Goal: Navigation & Orientation: Find specific page/section

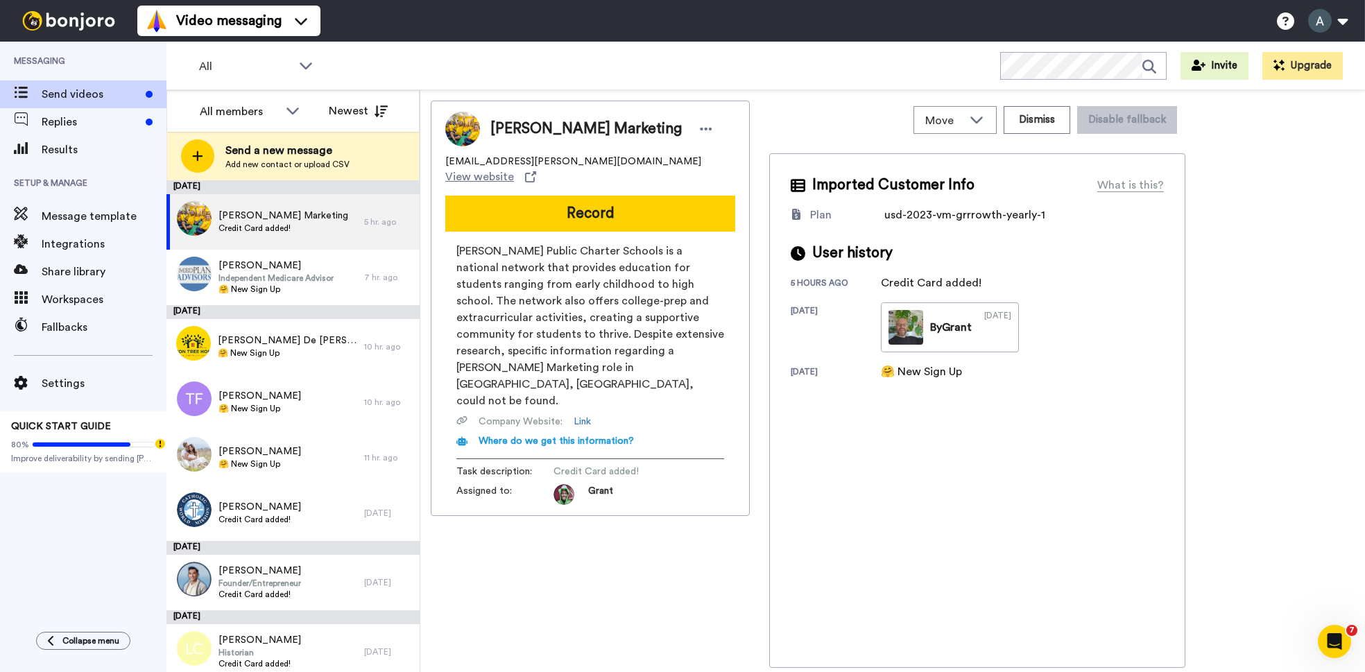
click at [518, 255] on span "[PERSON_NAME] Public Charter Schools is a national network that provides educat…" at bounding box center [591, 326] width 268 height 167
click at [110, 253] on div "Integrations" at bounding box center [83, 244] width 167 height 28
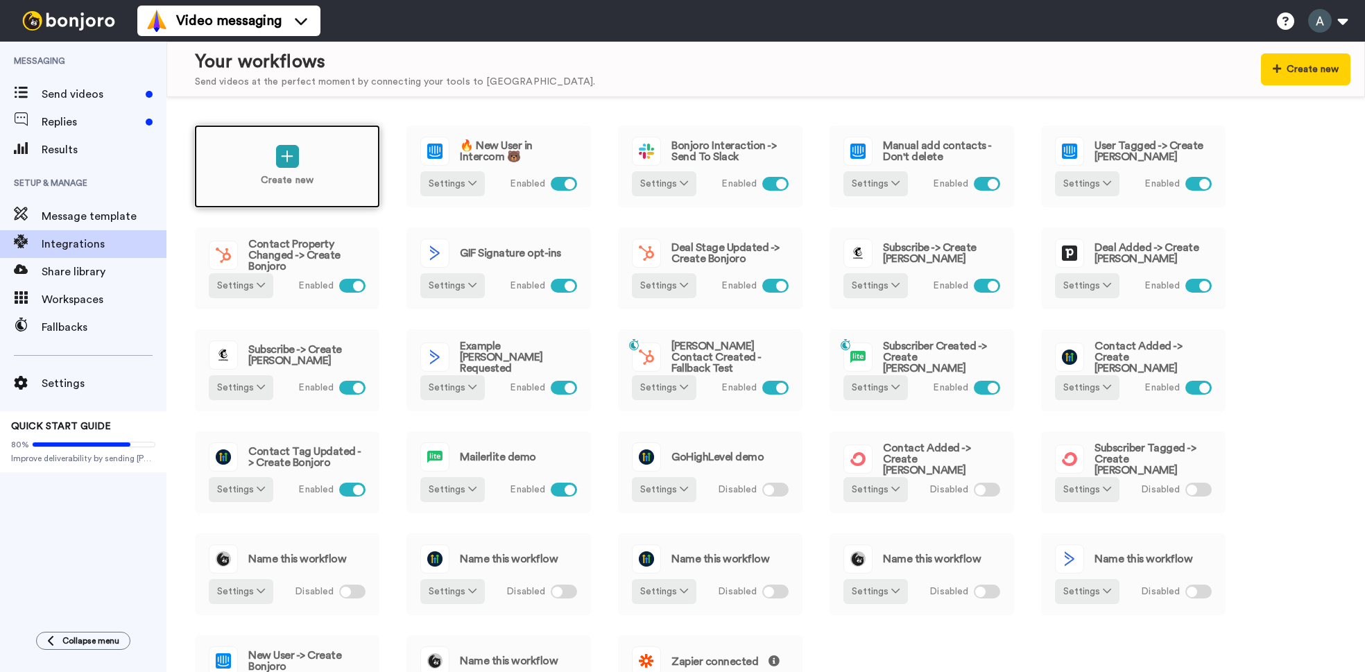
click at [339, 169] on div "Create new" at bounding box center [287, 166] width 186 height 83
